Goal: Contribute content: Contribute content

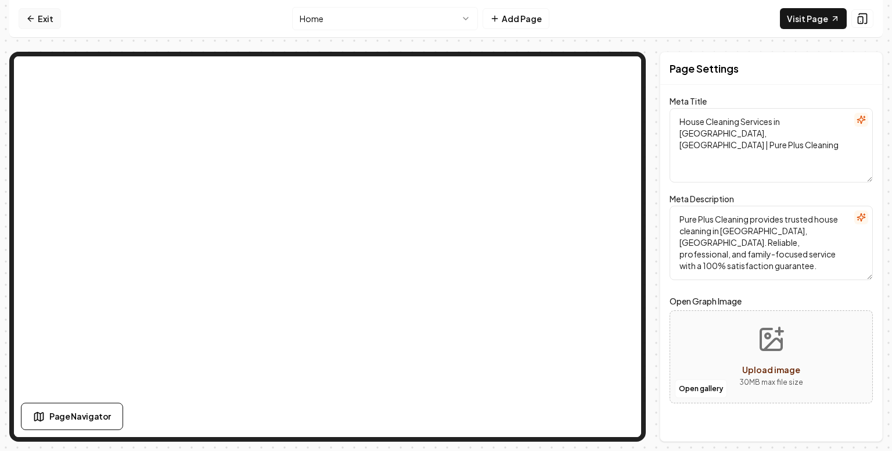
click at [37, 17] on link "Exit" at bounding box center [40, 18] width 42 height 21
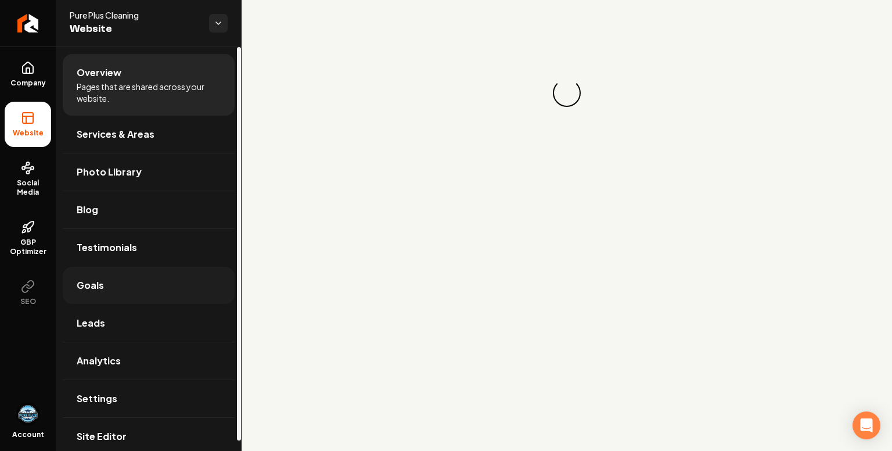
scroll to position [10, 0]
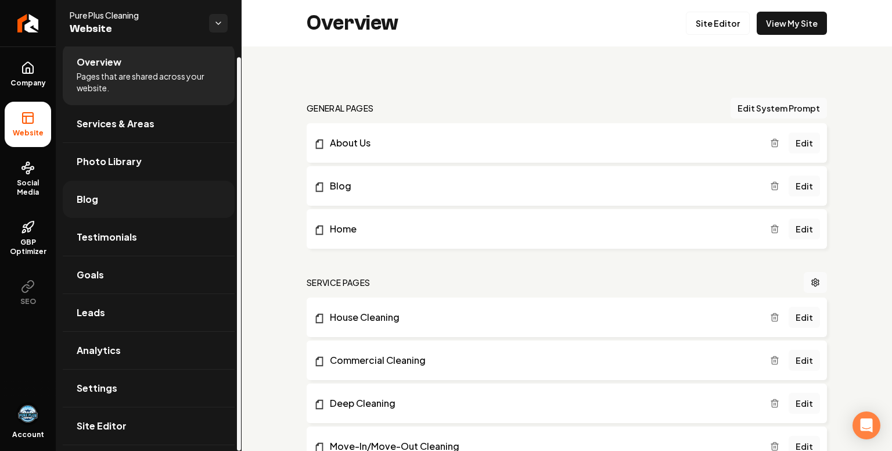
click at [132, 195] on link "Blog" at bounding box center [149, 199] width 172 height 37
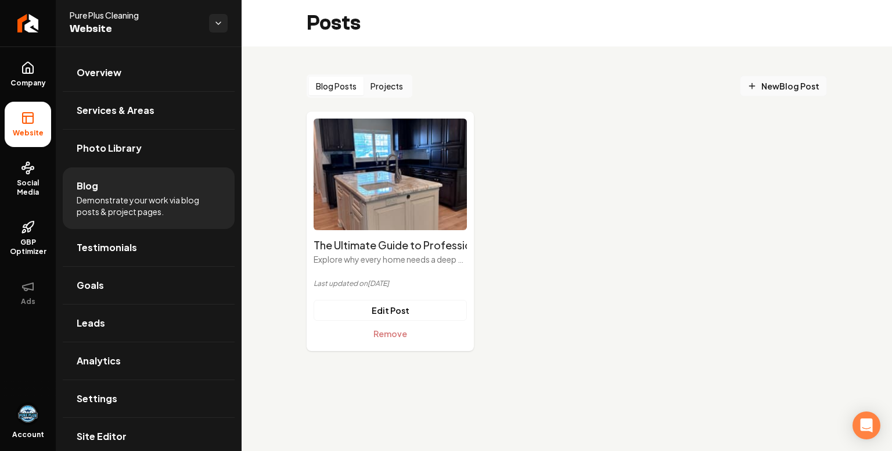
click at [796, 85] on span "New Blog Post" at bounding box center [784, 86] width 72 height 12
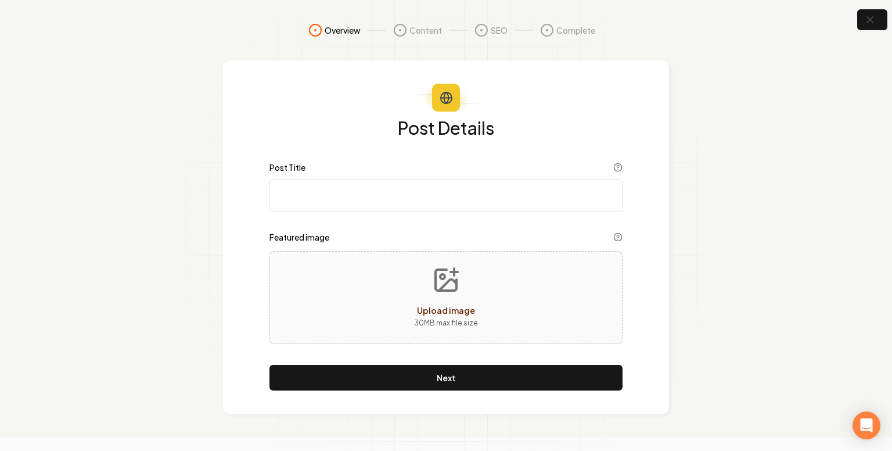
click at [336, 196] on input "Post Title" at bounding box center [446, 195] width 353 height 33
paste input "House Cleaning Services in [GEOGRAPHIC_DATA], [GEOGRAPHIC_DATA] | Pure Plus Cle…"
type input "House Cleaning Services in [GEOGRAPHIC_DATA], [GEOGRAPHIC_DATA] | Pure Plus Cle…"
click at [443, 298] on button "Upload image 30 MB max file size" at bounding box center [446, 297] width 82 height 81
type input "**********"
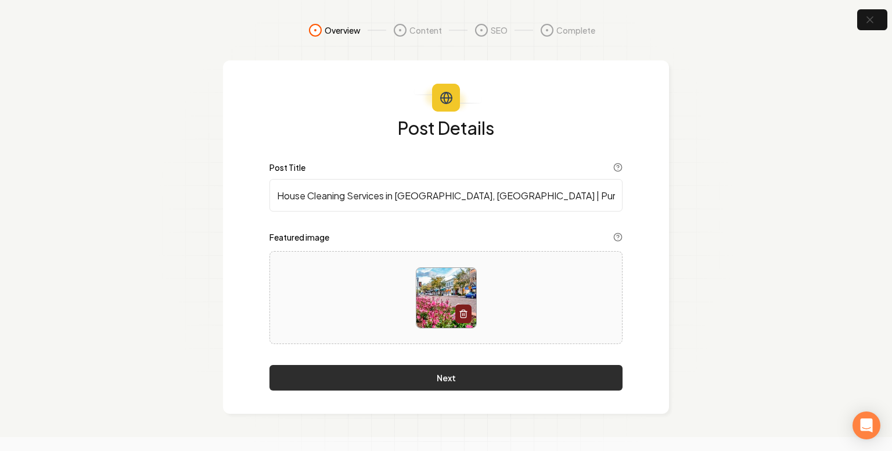
click at [472, 381] on button "Next" at bounding box center [446, 378] width 353 height 26
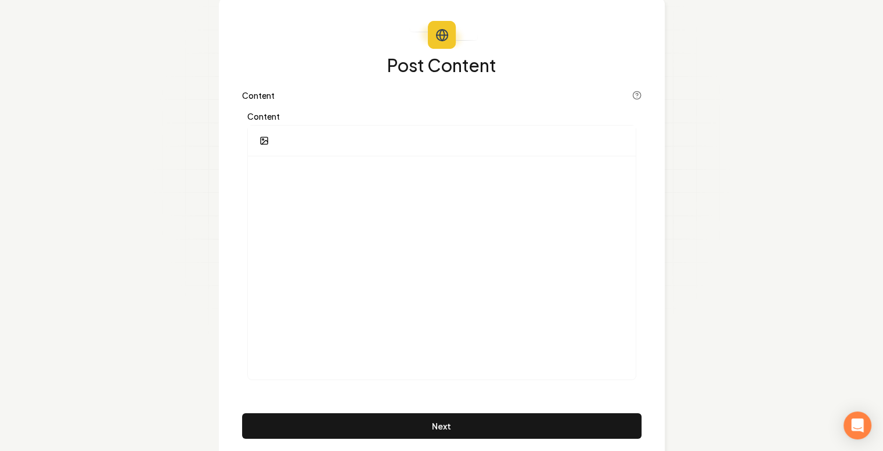
scroll to position [96, 0]
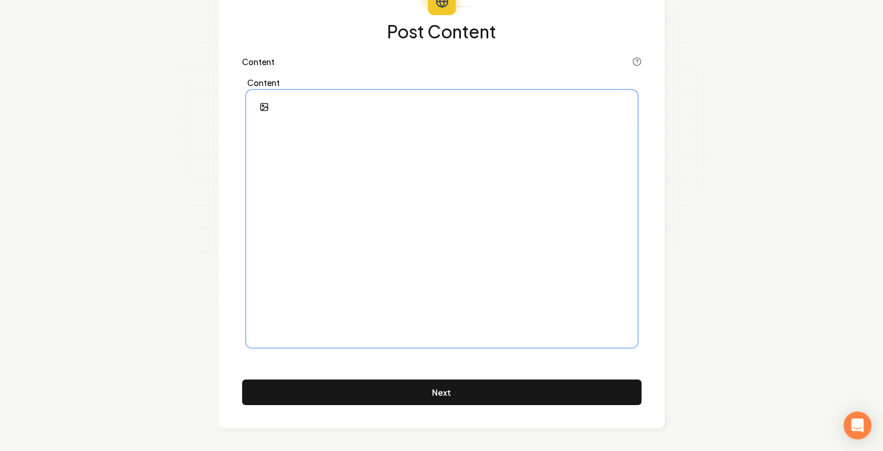
click at [401, 229] on div at bounding box center [442, 234] width 388 height 223
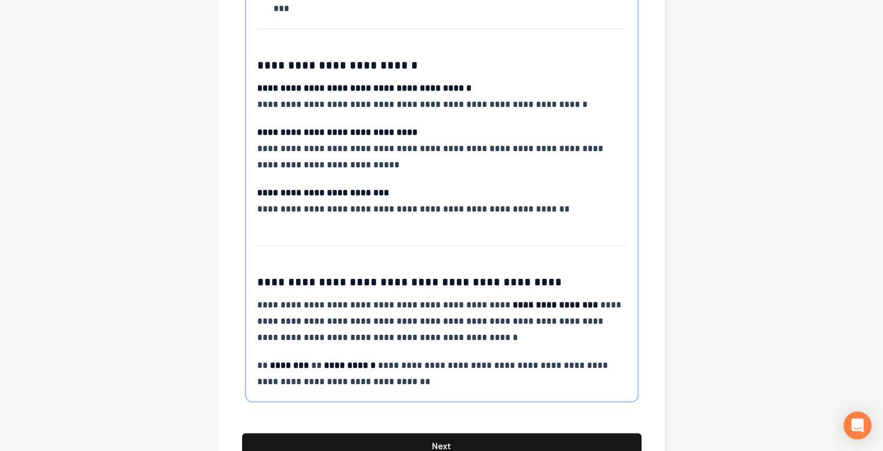
scroll to position [1368, 0]
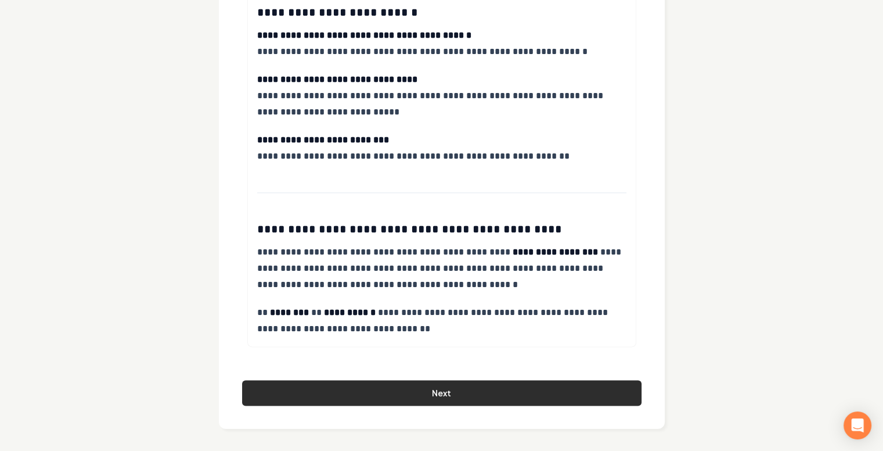
click at [422, 394] on button "Next" at bounding box center [442, 393] width 400 height 26
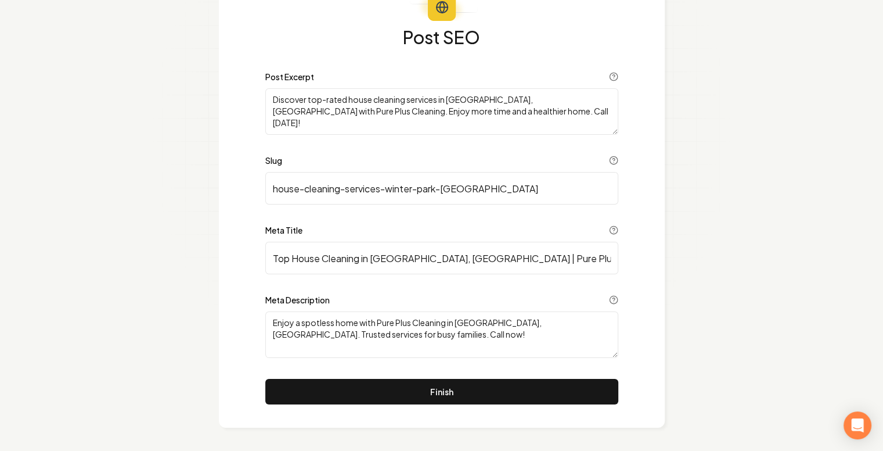
scroll to position [91, 0]
click at [502, 257] on input "Top House Cleaning in [GEOGRAPHIC_DATA], [GEOGRAPHIC_DATA] | Pure Plus" at bounding box center [441, 258] width 353 height 33
click at [359, 259] on input "Top House Cleaning in [GEOGRAPHIC_DATA], [GEOGRAPHIC_DATA] | Pure Plus Cleaning" at bounding box center [441, 258] width 353 height 33
type input "Top House Cleaning Services in [GEOGRAPHIC_DATA], [GEOGRAPHIC_DATA] | Pure Plus…"
drag, startPoint x: 355, startPoint y: 339, endPoint x: 258, endPoint y: 317, distance: 99.5
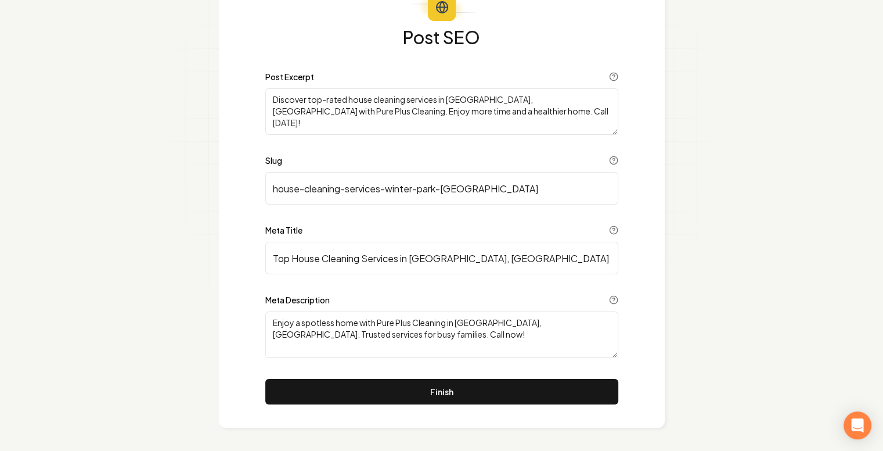
click at [258, 317] on div "Post SEO Post Excerpt Discover top-rated house cleaning services in [GEOGRAPHIC…" at bounding box center [442, 199] width 446 height 458
paste textarea "Looking for professional house cleaning services in [GEOGRAPHIC_DATA], [GEOGRAP…"
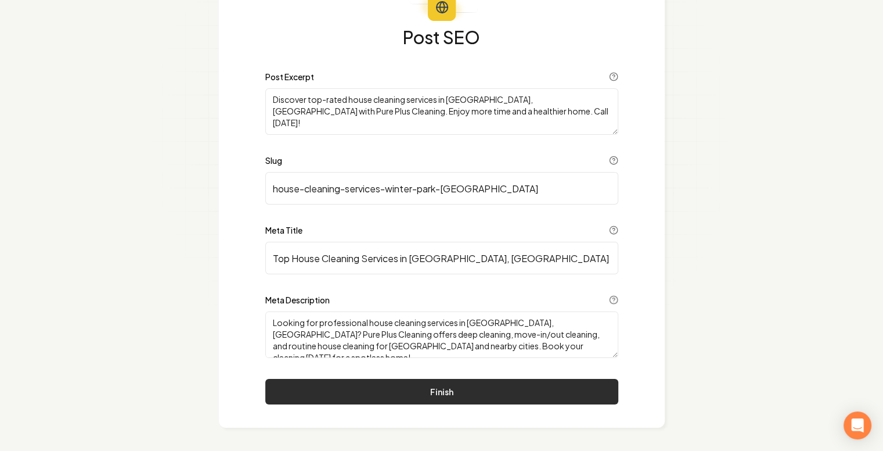
type textarea "Looking for professional house cleaning services in [GEOGRAPHIC_DATA], [GEOGRAP…"
click at [450, 392] on button "Finish" at bounding box center [441, 392] width 353 height 26
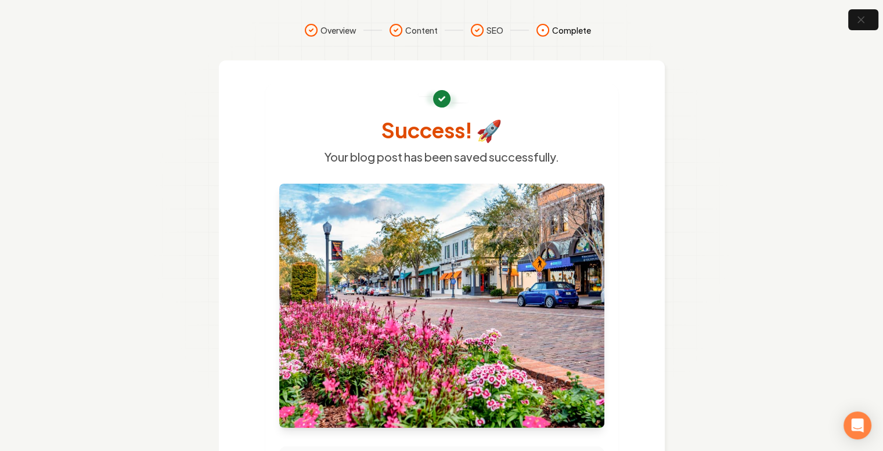
scroll to position [0, 0]
